Goal: Task Accomplishment & Management: Complete application form

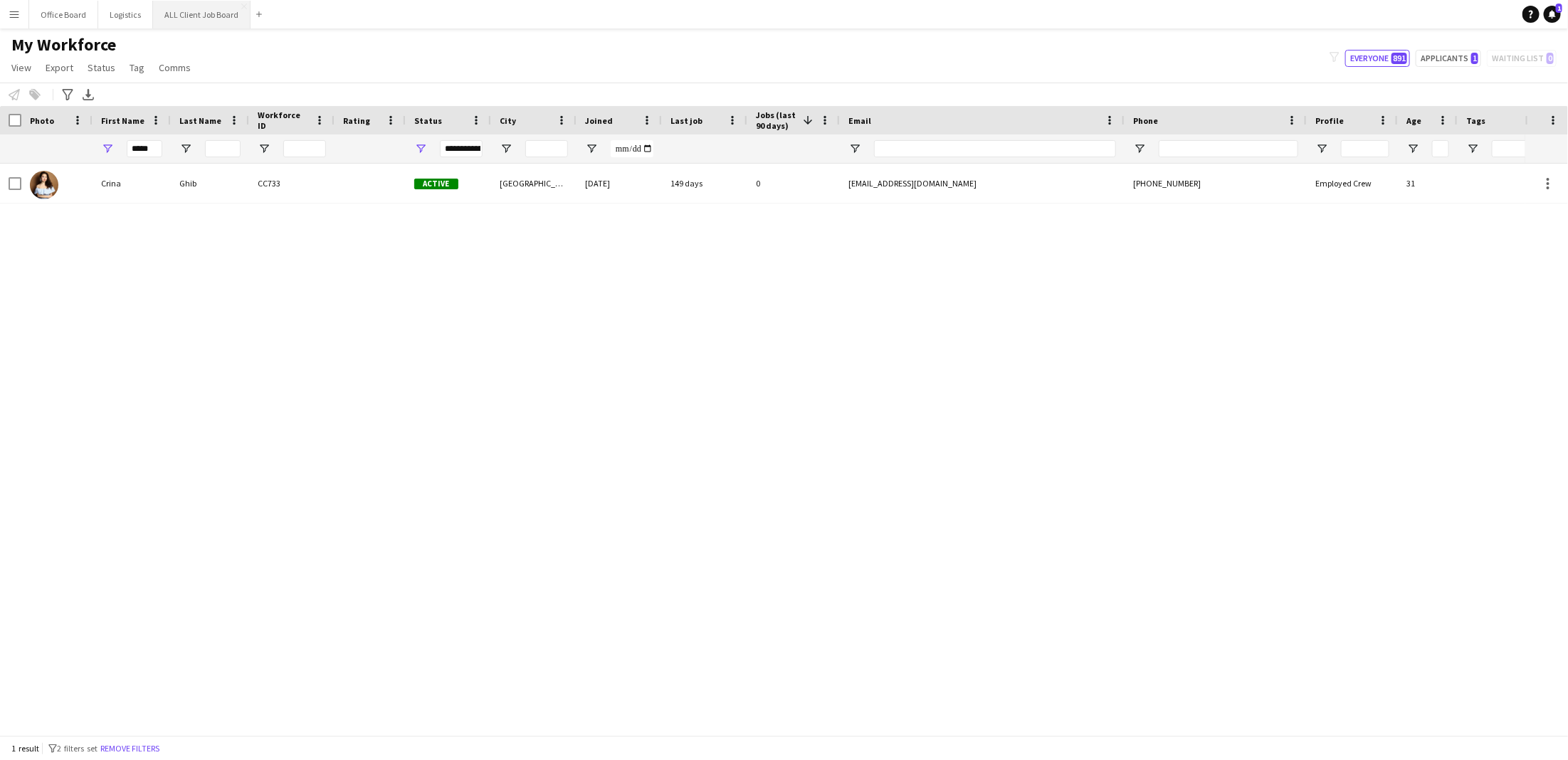
click at [215, 14] on button "ALL Client Job Board Close" at bounding box center [202, 15] width 98 height 28
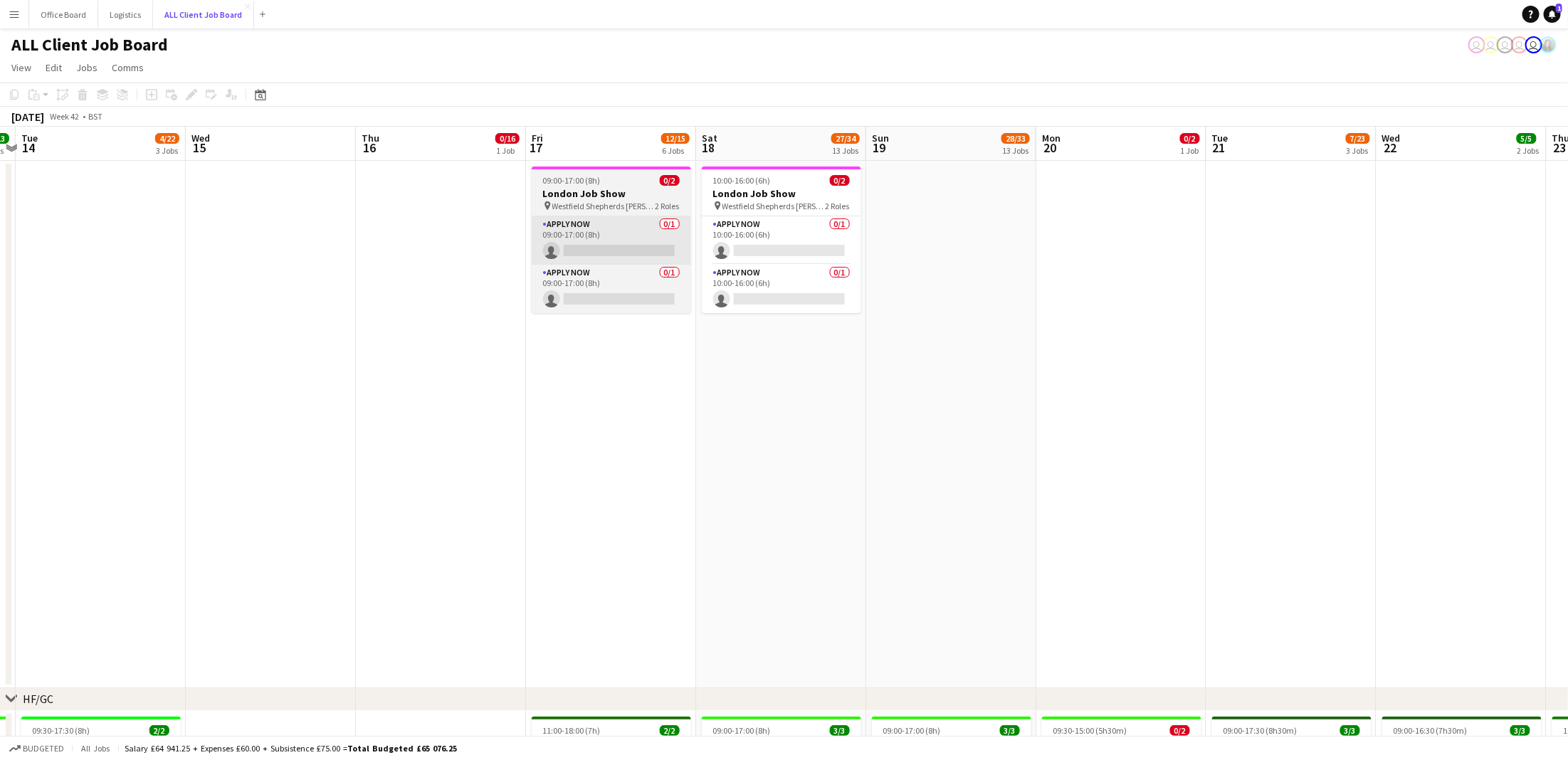
scroll to position [0, 503]
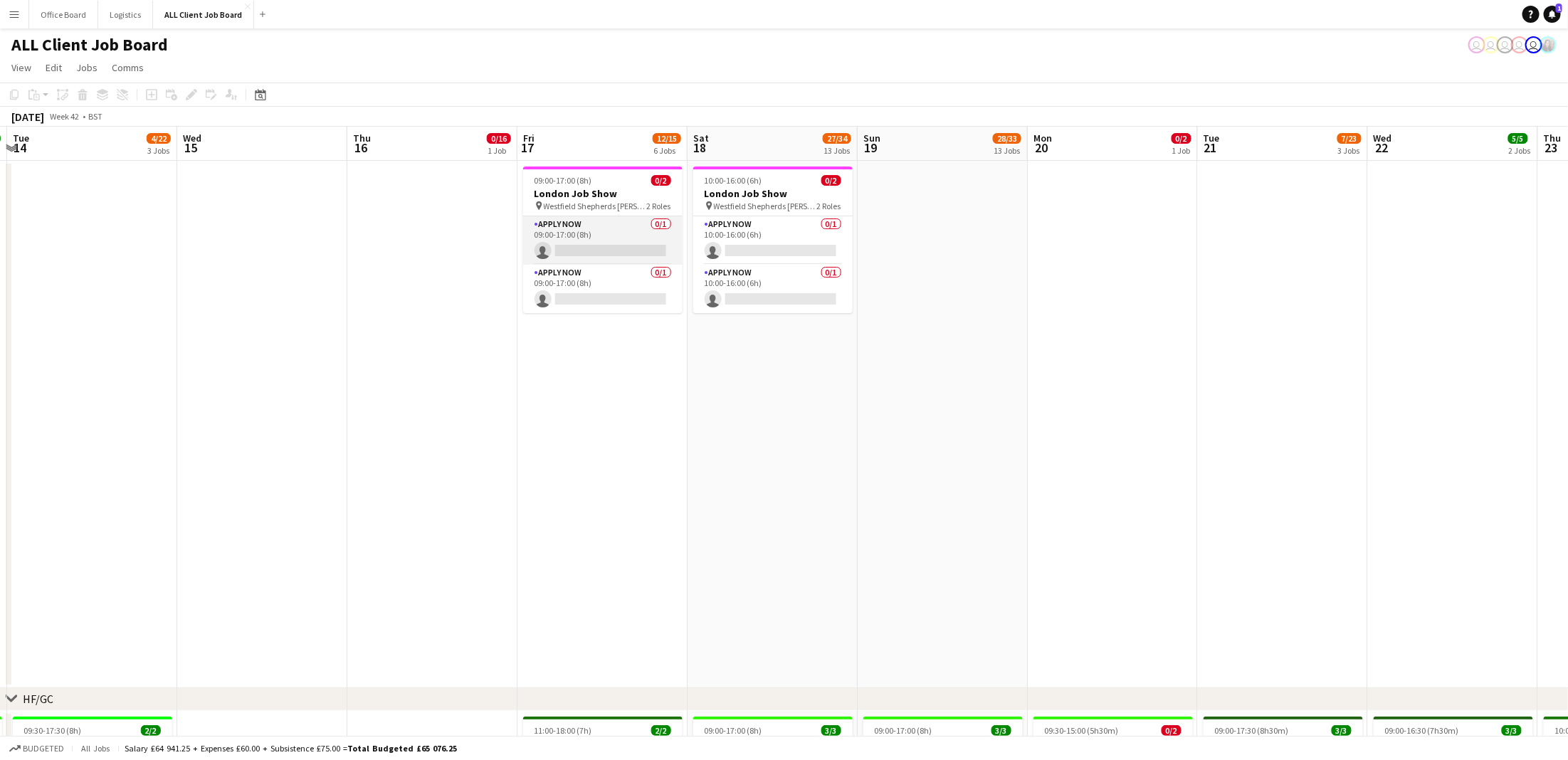
click at [582, 236] on app-card-role "APPLY NOW 0/1 09:00-17:00 (8h) single-neutral-actions" at bounding box center [602, 241] width 160 height 49
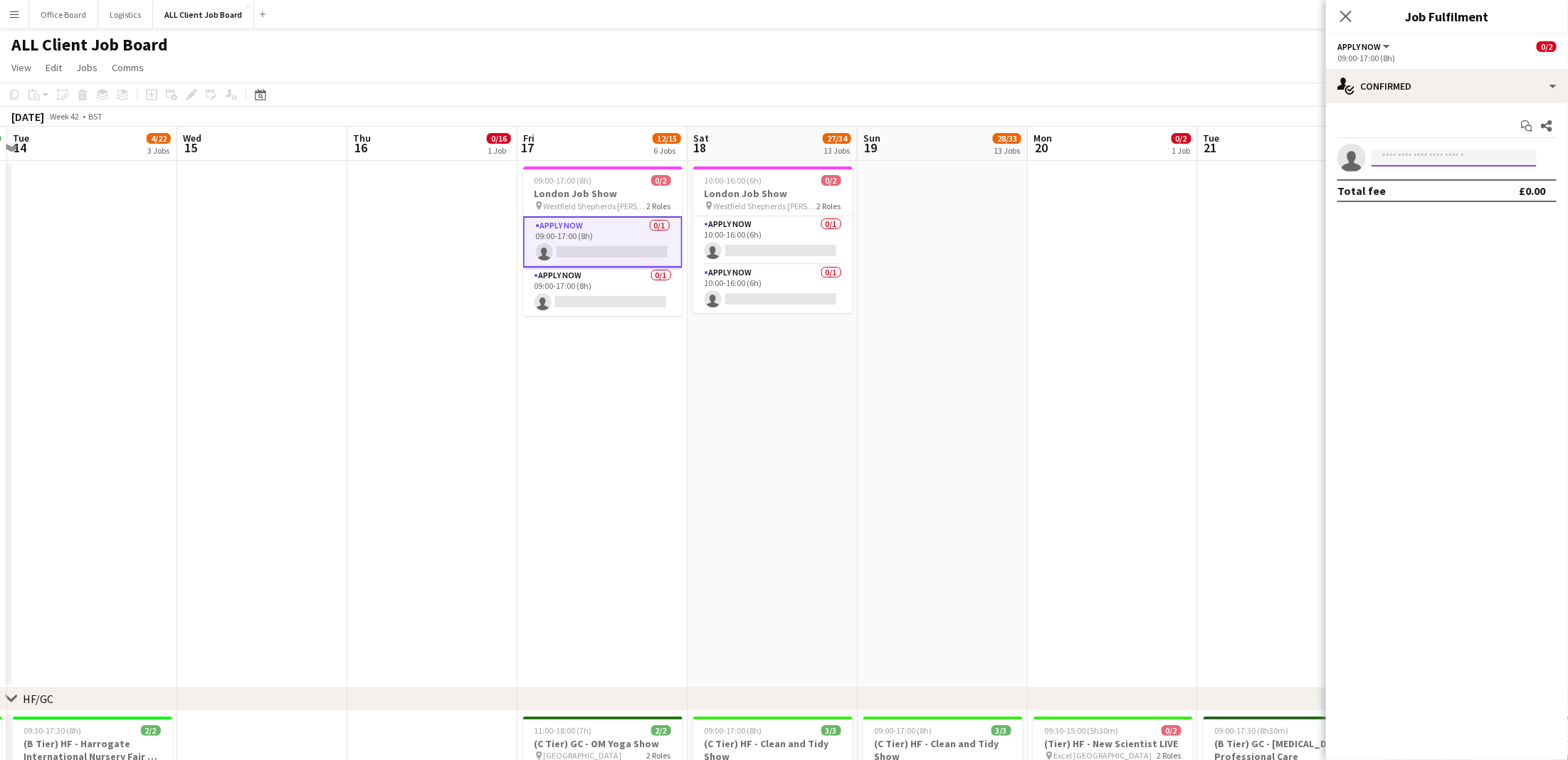
click at [1468, 162] on input at bounding box center [1454, 158] width 165 height 17
type input "*******"
click at [1432, 187] on span "[EMAIL_ADDRESS][DOMAIN_NAME]" at bounding box center [1454, 190] width 143 height 11
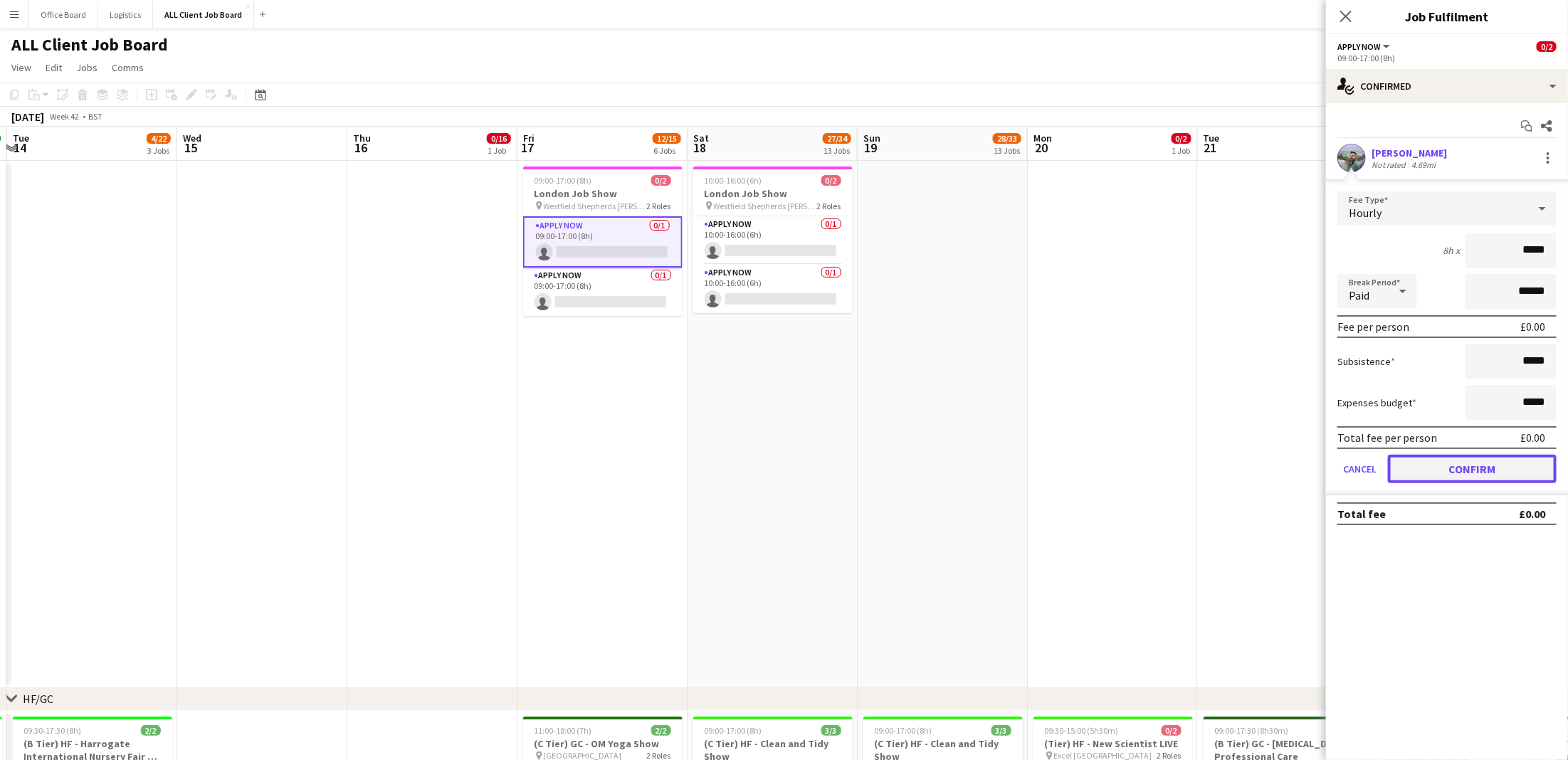
click at [1470, 459] on button "Confirm" at bounding box center [1472, 469] width 169 height 28
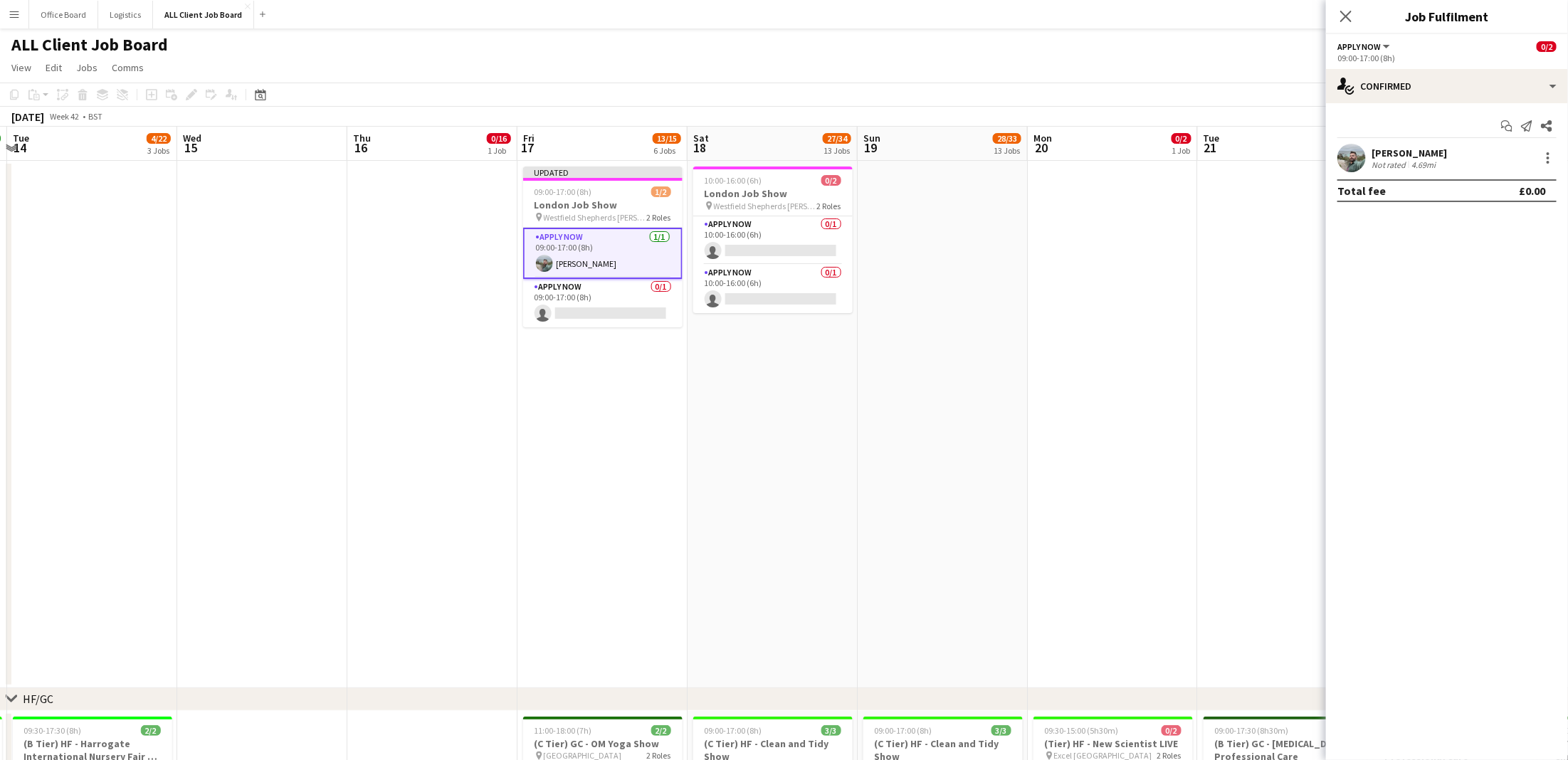
scroll to position [0, 504]
click at [1207, 264] on app-date-cell at bounding box center [1281, 424] width 170 height 527
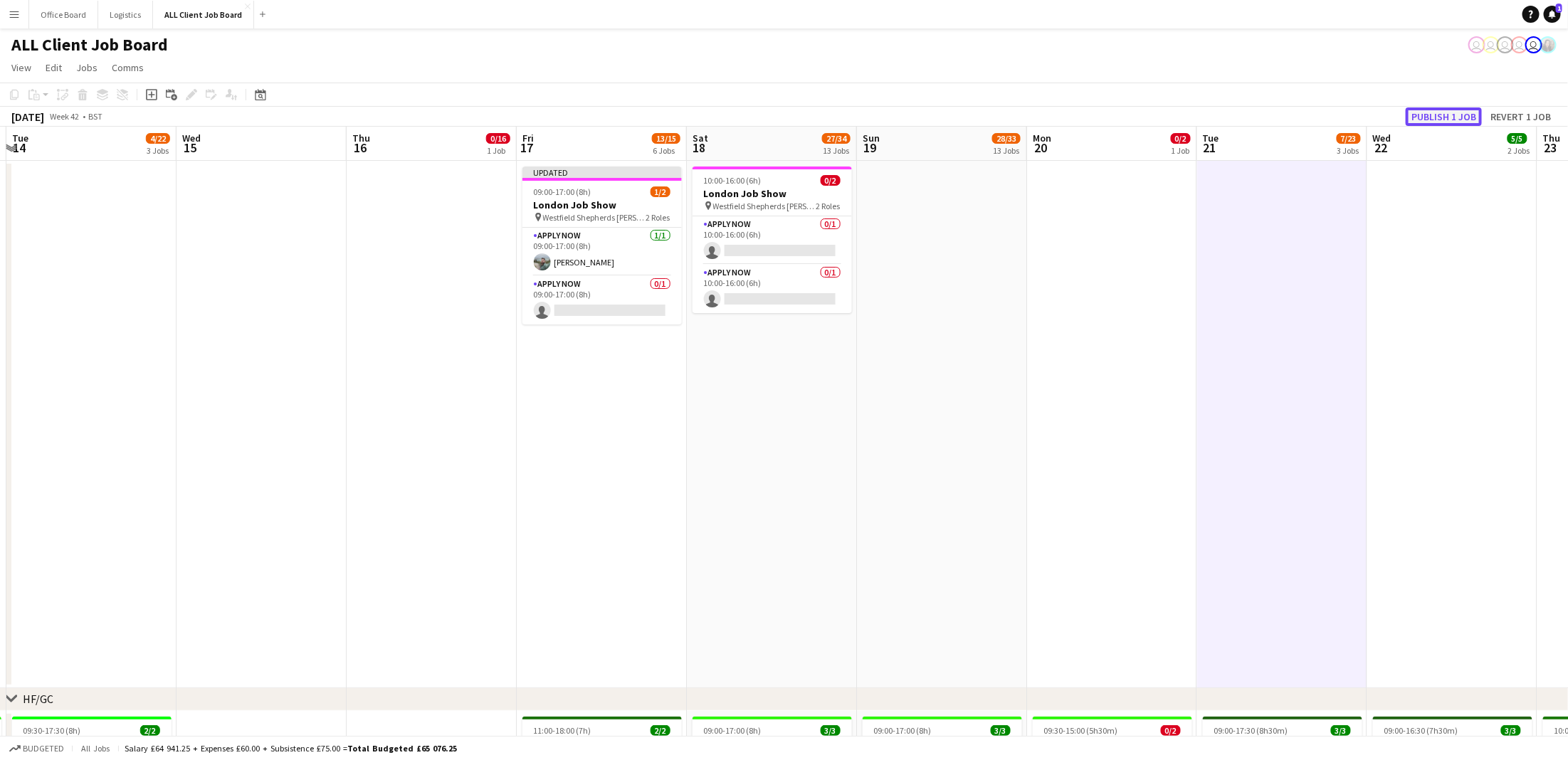
click at [1436, 116] on button "Publish 1 job" at bounding box center [1443, 117] width 76 height 19
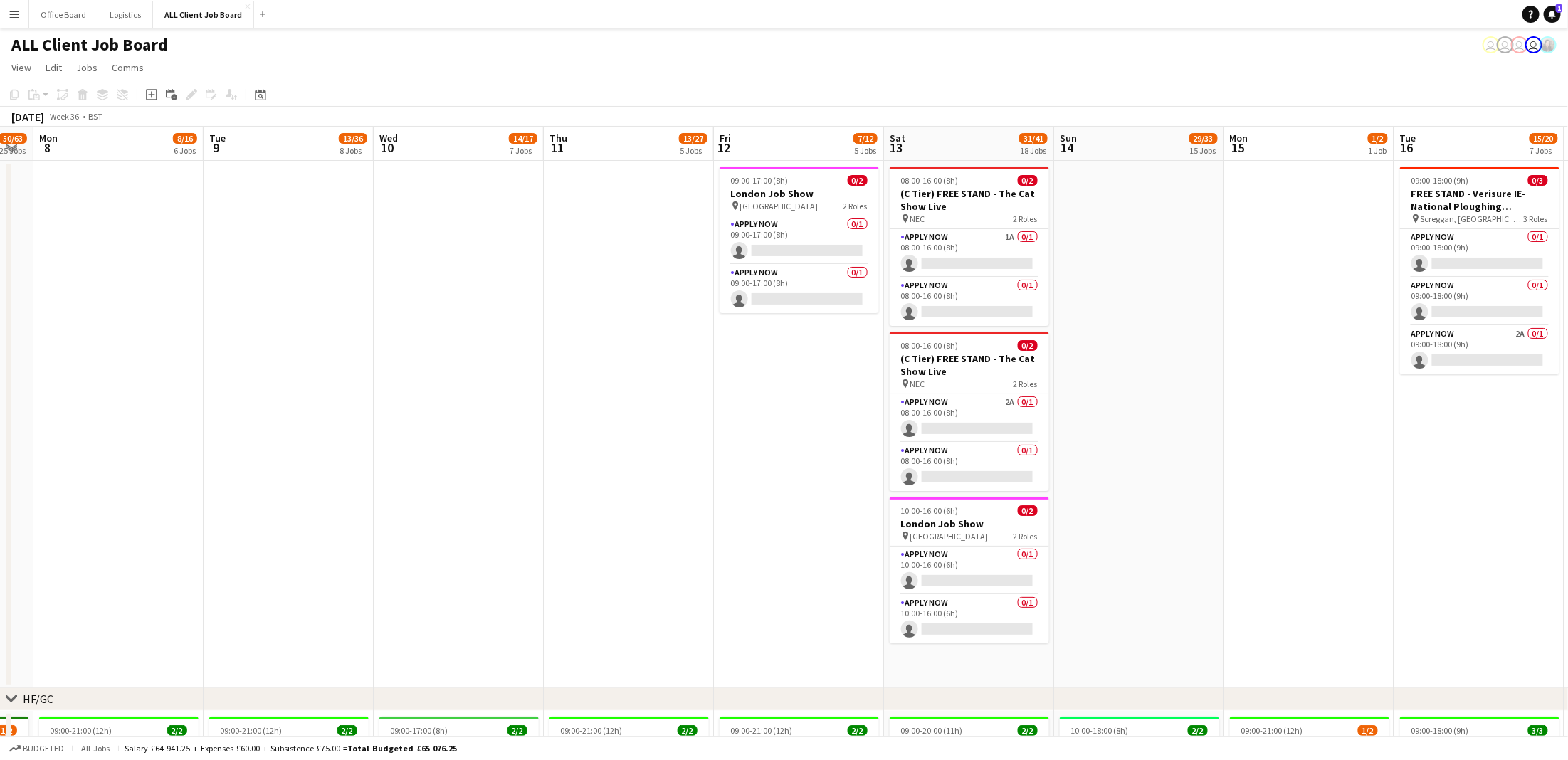
scroll to position [0, 434]
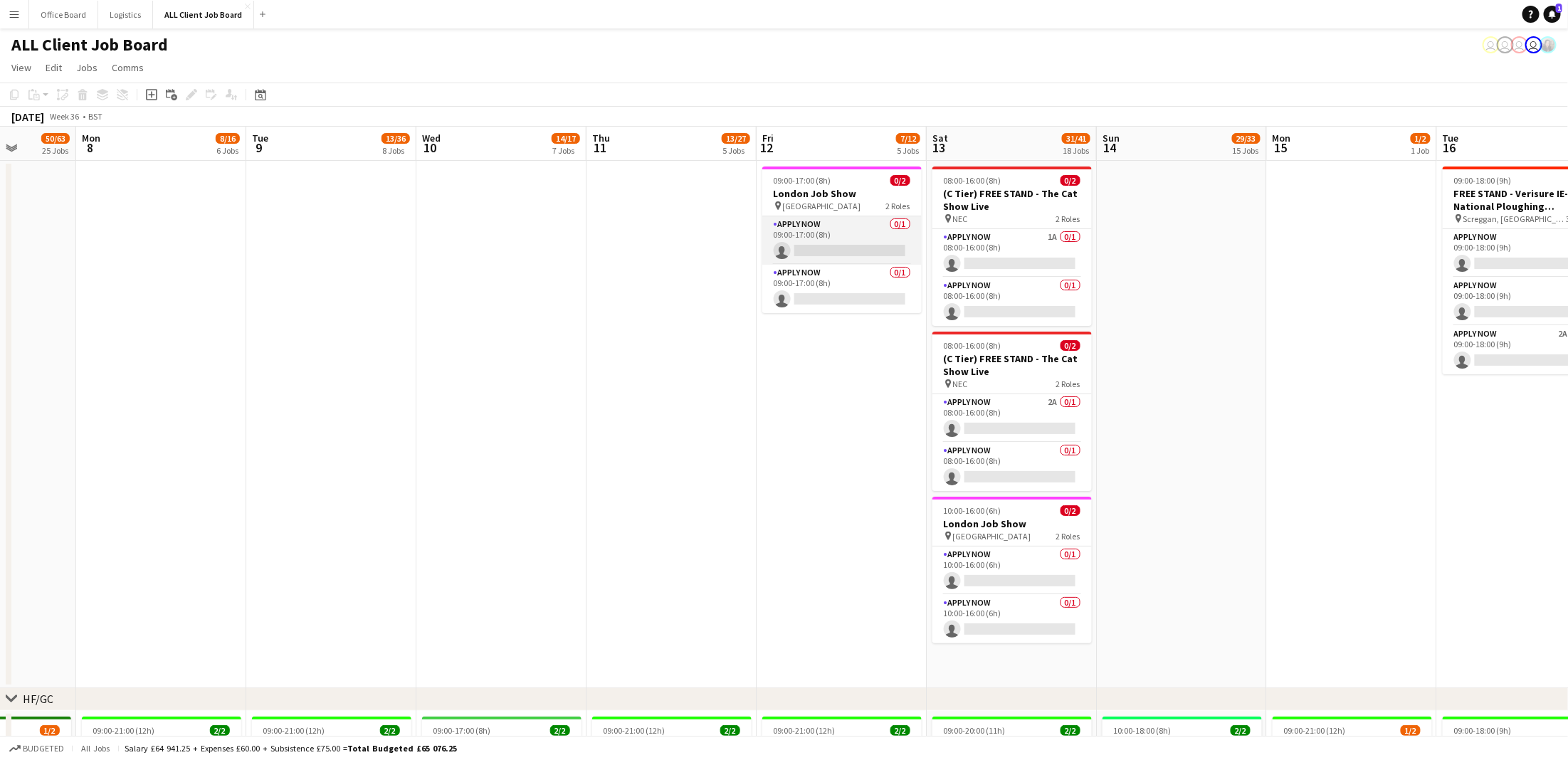
click at [814, 238] on app-card-role "APPLY NOW 0/1 09:00-17:00 (8h) single-neutral-actions" at bounding box center [842, 241] width 160 height 49
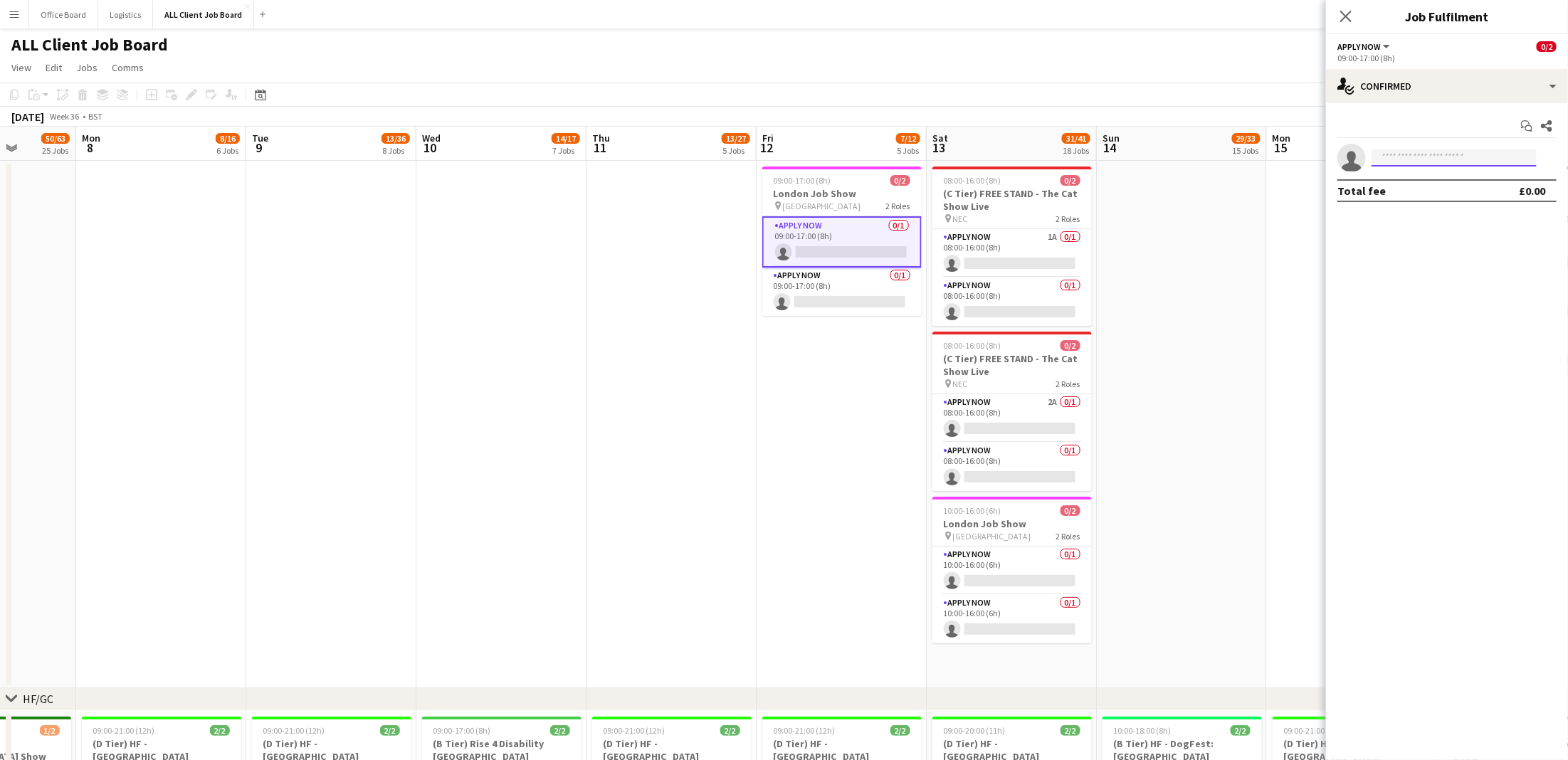
click at [1462, 160] on input at bounding box center [1454, 158] width 165 height 17
type input "**********"
click at [1440, 190] on span "[EMAIL_ADDRESS][DOMAIN_NAME]" at bounding box center [1454, 190] width 143 height 11
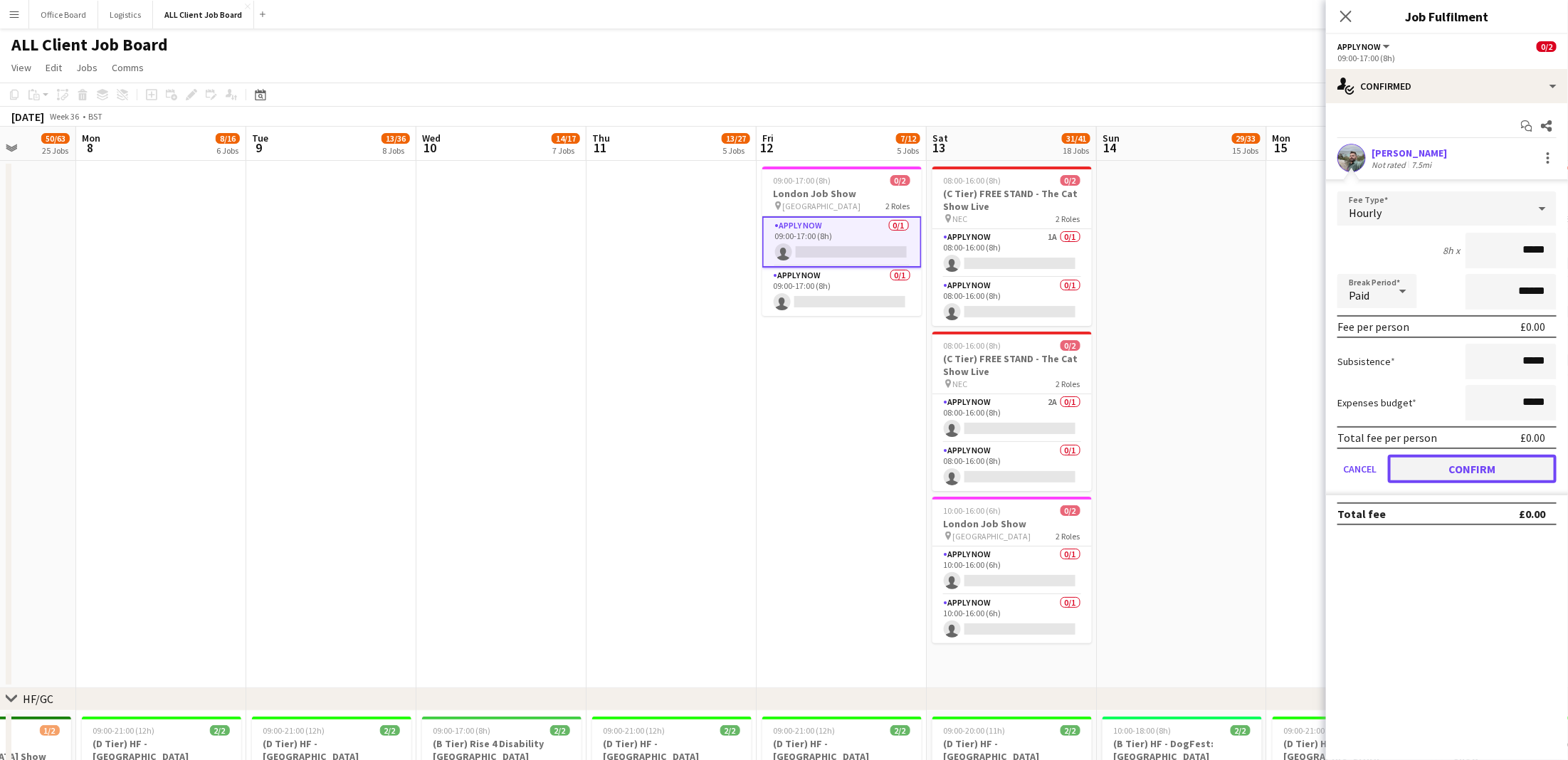
click at [1515, 470] on button "Confirm" at bounding box center [1472, 469] width 169 height 28
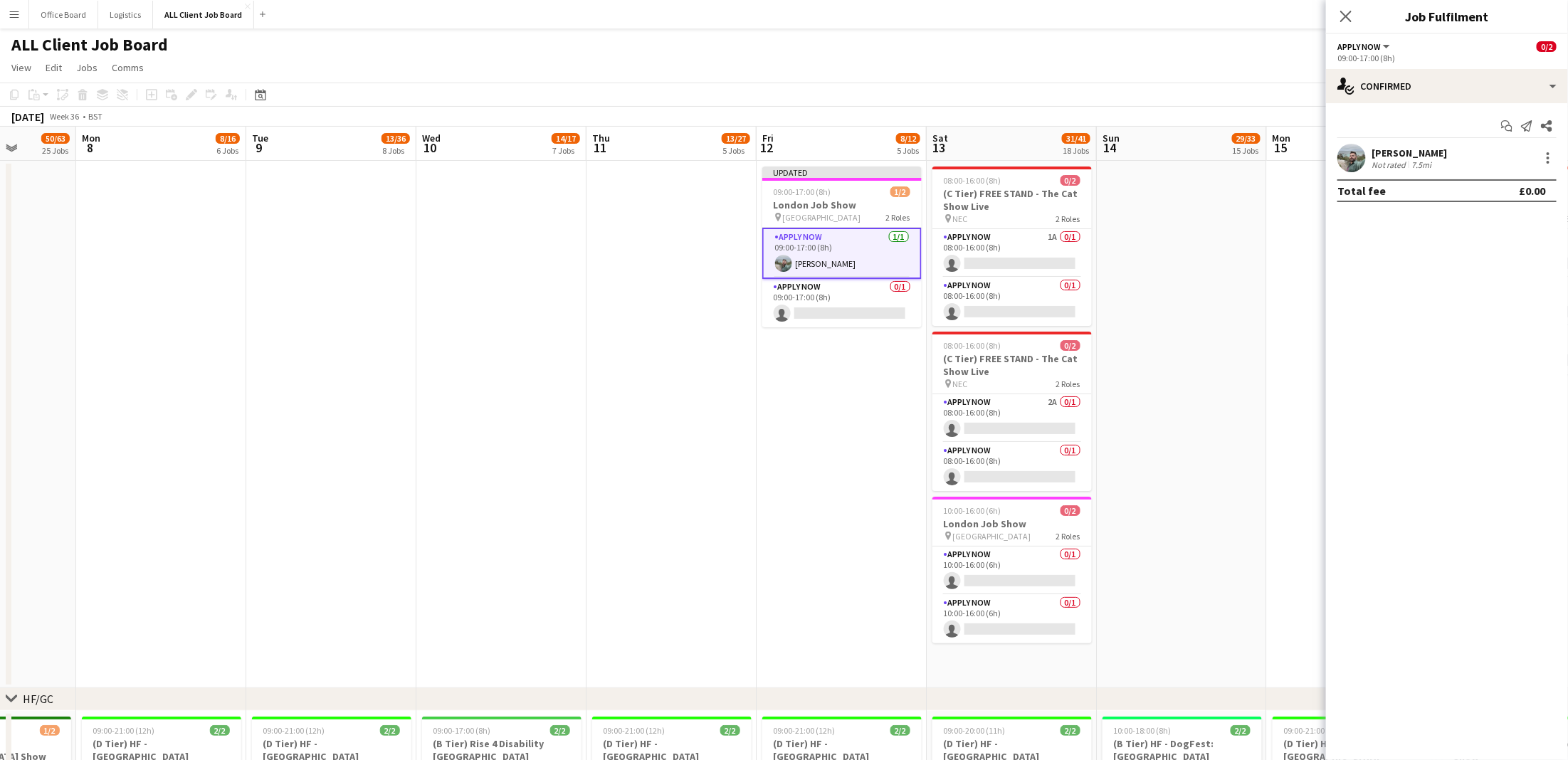
click at [1225, 267] on app-date-cell at bounding box center [1181, 424] width 170 height 527
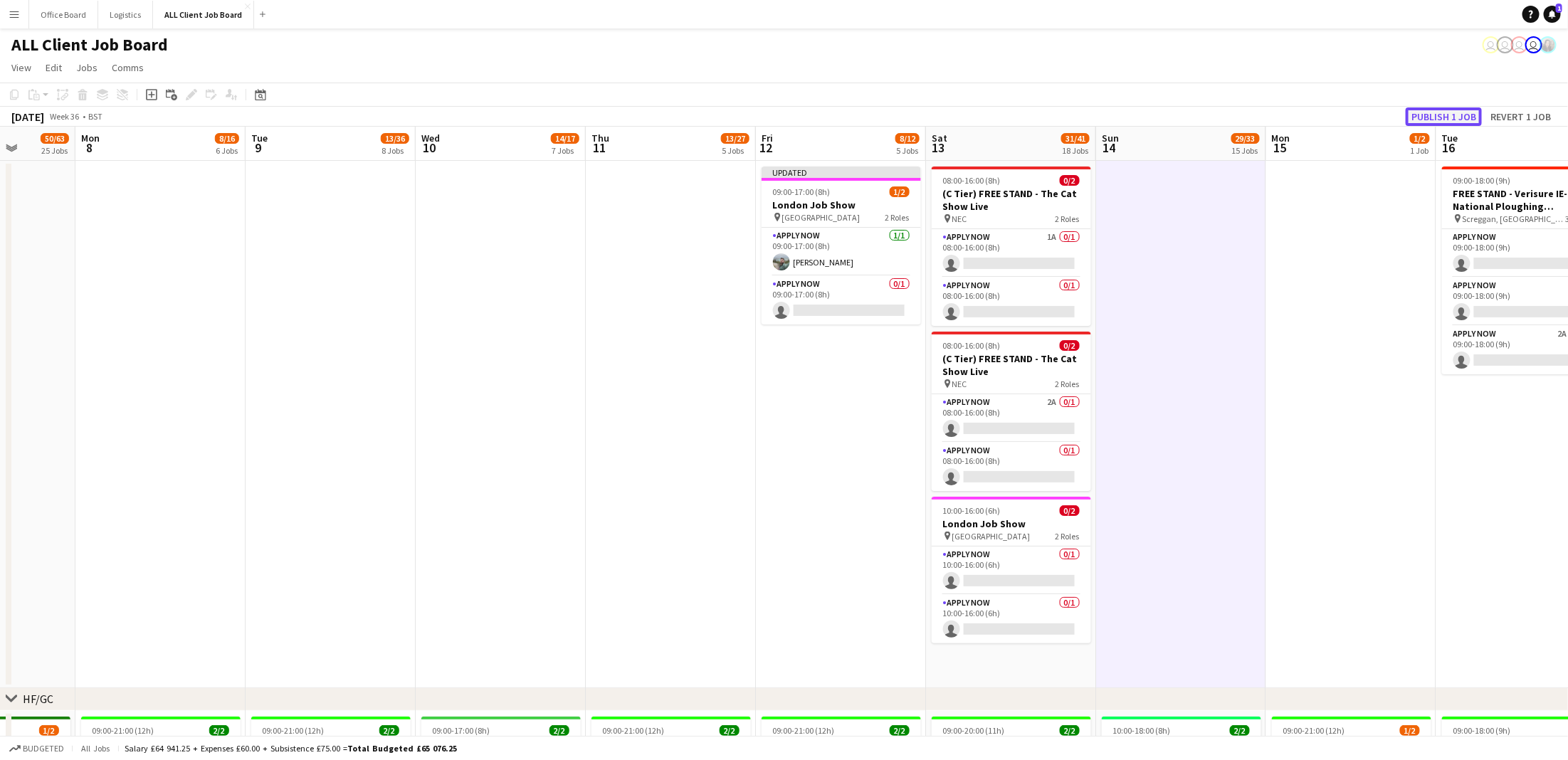
click at [1458, 118] on button "Publish 1 job" at bounding box center [1443, 117] width 76 height 19
